Goal: Find specific fact: Find specific fact

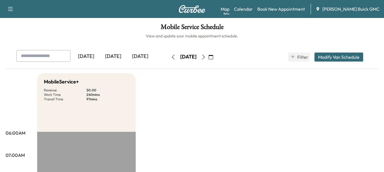
click at [116, 54] on div "[DATE]" at bounding box center [113, 56] width 27 height 13
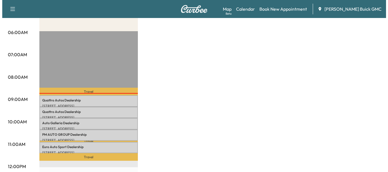
scroll to position [104, 0]
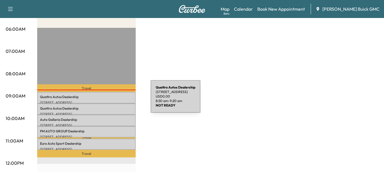
click at [108, 101] on p "[STREET_ADDRESS]" at bounding box center [86, 103] width 93 height 5
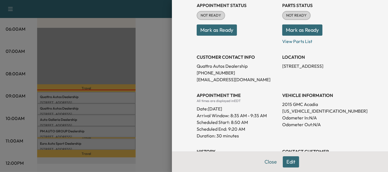
scroll to position [69, 0]
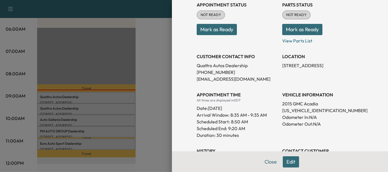
click at [109, 110] on div at bounding box center [194, 86] width 388 height 172
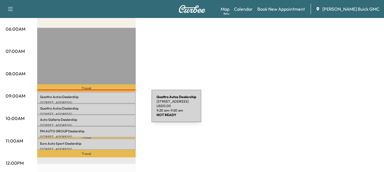
click at [109, 110] on div "Quattro Autos Dealership [STREET_ADDRESS] USD 0.00 9:20 am - 9:50 am" at bounding box center [86, 109] width 99 height 11
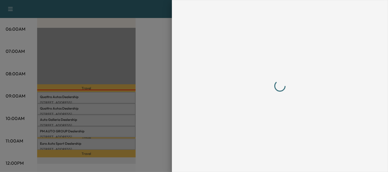
click at [109, 110] on div at bounding box center [194, 86] width 388 height 172
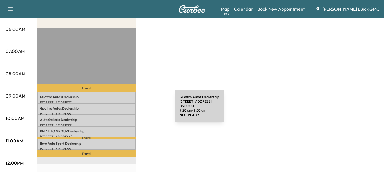
click at [132, 110] on div "Quattro Autos Dealership [STREET_ADDRESS] USD 0.00 9:20 am - 9:50 am" at bounding box center [86, 109] width 99 height 11
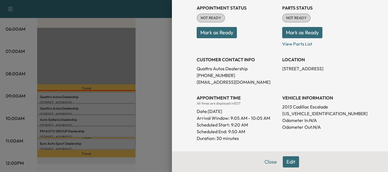
scroll to position [66, 0]
click at [121, 121] on div at bounding box center [194, 86] width 388 height 172
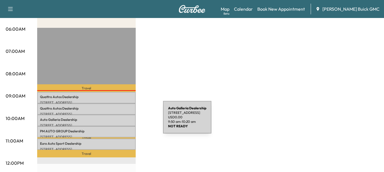
click at [121, 121] on p "Auto Galleria Dealership" at bounding box center [86, 120] width 93 height 5
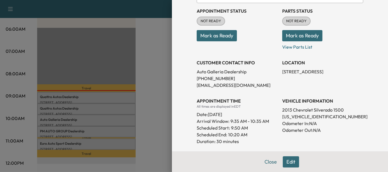
scroll to position [63, 0]
click at [122, 131] on div at bounding box center [194, 86] width 388 height 172
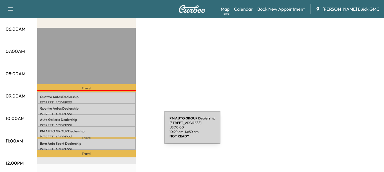
click at [122, 131] on p "PM AUTO GROUP Dealership" at bounding box center [86, 131] width 93 height 5
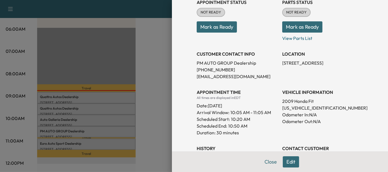
scroll to position [72, 0]
click at [118, 145] on div at bounding box center [194, 86] width 388 height 172
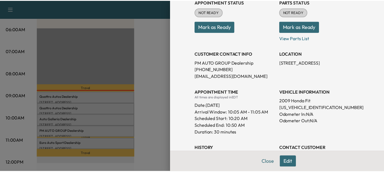
click at [118, 145] on div "Euro Auto Sport Dealership [STREET_ADDRESS] USD 0.00 10:53 am - 11:23 am" at bounding box center [86, 144] width 99 height 11
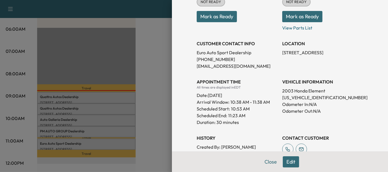
scroll to position [82, 0]
click at [140, 130] on div at bounding box center [194, 86] width 388 height 172
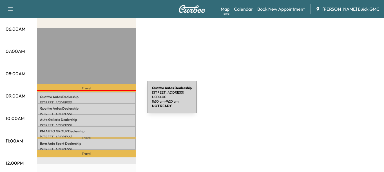
click at [105, 101] on p "[STREET_ADDRESS]" at bounding box center [86, 103] width 93 height 5
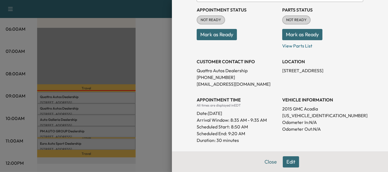
scroll to position [65, 0]
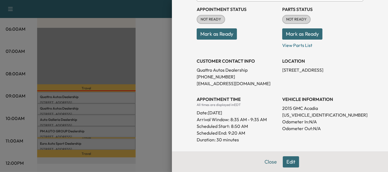
click at [288, 116] on p "[US_VEHICLE_IDENTIFICATION_NUMBER]" at bounding box center [322, 115] width 81 height 7
copy p "[US_VEHICLE_IDENTIFICATION_NUMBER]"
click at [119, 106] on div at bounding box center [194, 86] width 388 height 172
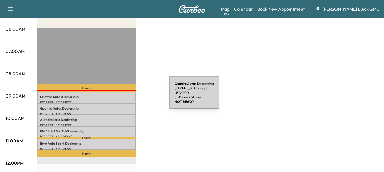
click at [127, 96] on p "Quattro Autos Dealership" at bounding box center [86, 97] width 93 height 5
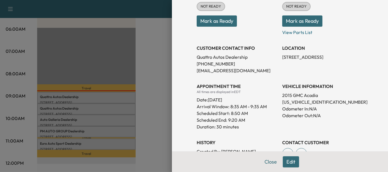
scroll to position [78, 0]
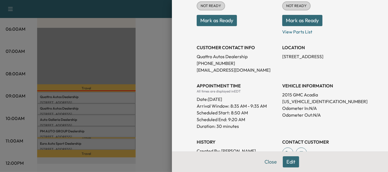
click at [110, 108] on div at bounding box center [194, 86] width 388 height 172
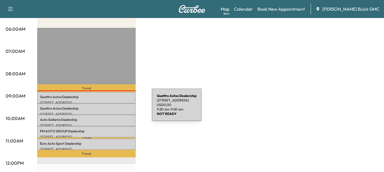
click at [110, 108] on p "Quattro Autos Dealership" at bounding box center [86, 108] width 93 height 5
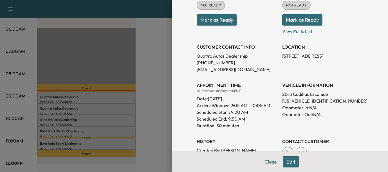
scroll to position [83, 0]
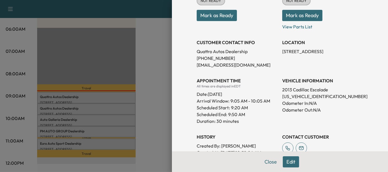
click at [291, 98] on p "[US_VEHICLE_IDENTIFICATION_NUMBER]" at bounding box center [322, 96] width 81 height 7
copy p "[US_VEHICLE_IDENTIFICATION_NUMBER]"
click at [122, 118] on div at bounding box center [194, 86] width 388 height 172
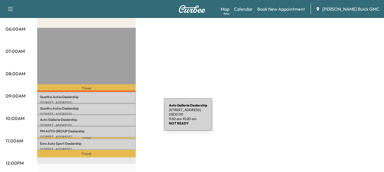
click at [122, 118] on p "Auto Galleria Dealership" at bounding box center [86, 120] width 93 height 5
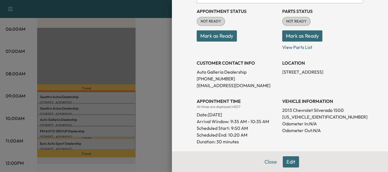
scroll to position [64, 0]
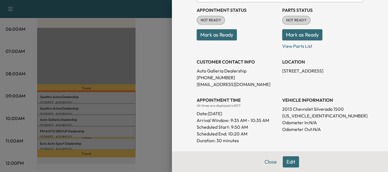
click at [301, 118] on p "[US_VEHICLE_IDENTIFICATION_NUMBER]" at bounding box center [322, 116] width 81 height 7
copy p "[US_VEHICLE_IDENTIFICATION_NUMBER]"
click at [144, 114] on div at bounding box center [194, 86] width 388 height 172
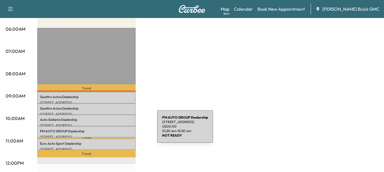
click at [115, 130] on p "PM AUTO GROUP Dealership" at bounding box center [86, 131] width 93 height 5
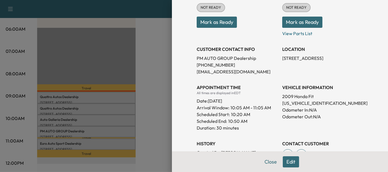
scroll to position [81, 0]
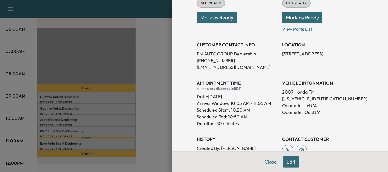
click at [121, 141] on div at bounding box center [194, 86] width 388 height 172
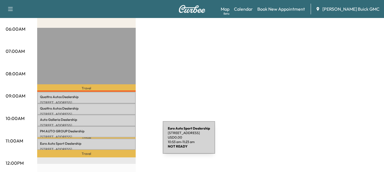
click at [121, 142] on p "Euro Auto Sport Dealership" at bounding box center [86, 144] width 93 height 5
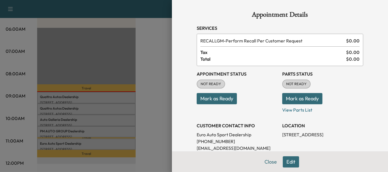
click at [114, 134] on div at bounding box center [194, 86] width 388 height 172
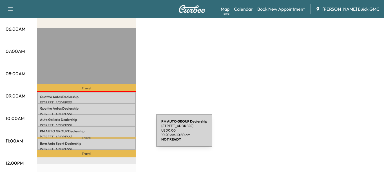
click at [114, 135] on p "[STREET_ADDRESS]" at bounding box center [86, 137] width 93 height 5
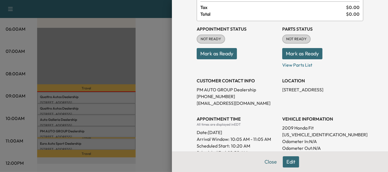
scroll to position [48, 0]
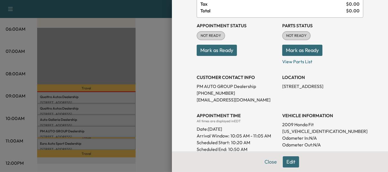
click at [290, 130] on p "[US_VEHICLE_IDENTIFICATION_NUMBER]" at bounding box center [322, 131] width 81 height 7
copy p "[US_VEHICLE_IDENTIFICATION_NUMBER]"
click at [103, 139] on div at bounding box center [194, 86] width 388 height 172
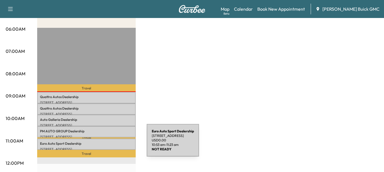
click at [104, 144] on p "Euro Auto Sport Dealership" at bounding box center [86, 144] width 93 height 5
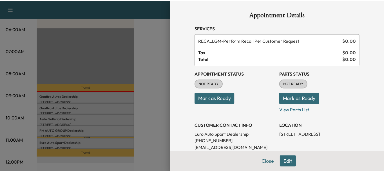
scroll to position [68, 0]
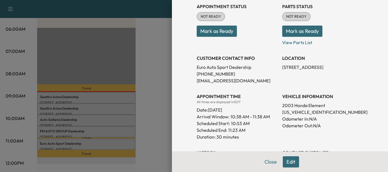
click at [308, 112] on p "[US_VEHICLE_IDENTIFICATION_NUMBER]" at bounding box center [322, 112] width 81 height 7
copy p "[US_VEHICLE_IDENTIFICATION_NUMBER]"
click at [159, 65] on div at bounding box center [194, 86] width 388 height 172
